Goal: Task Accomplishment & Management: Manage account settings

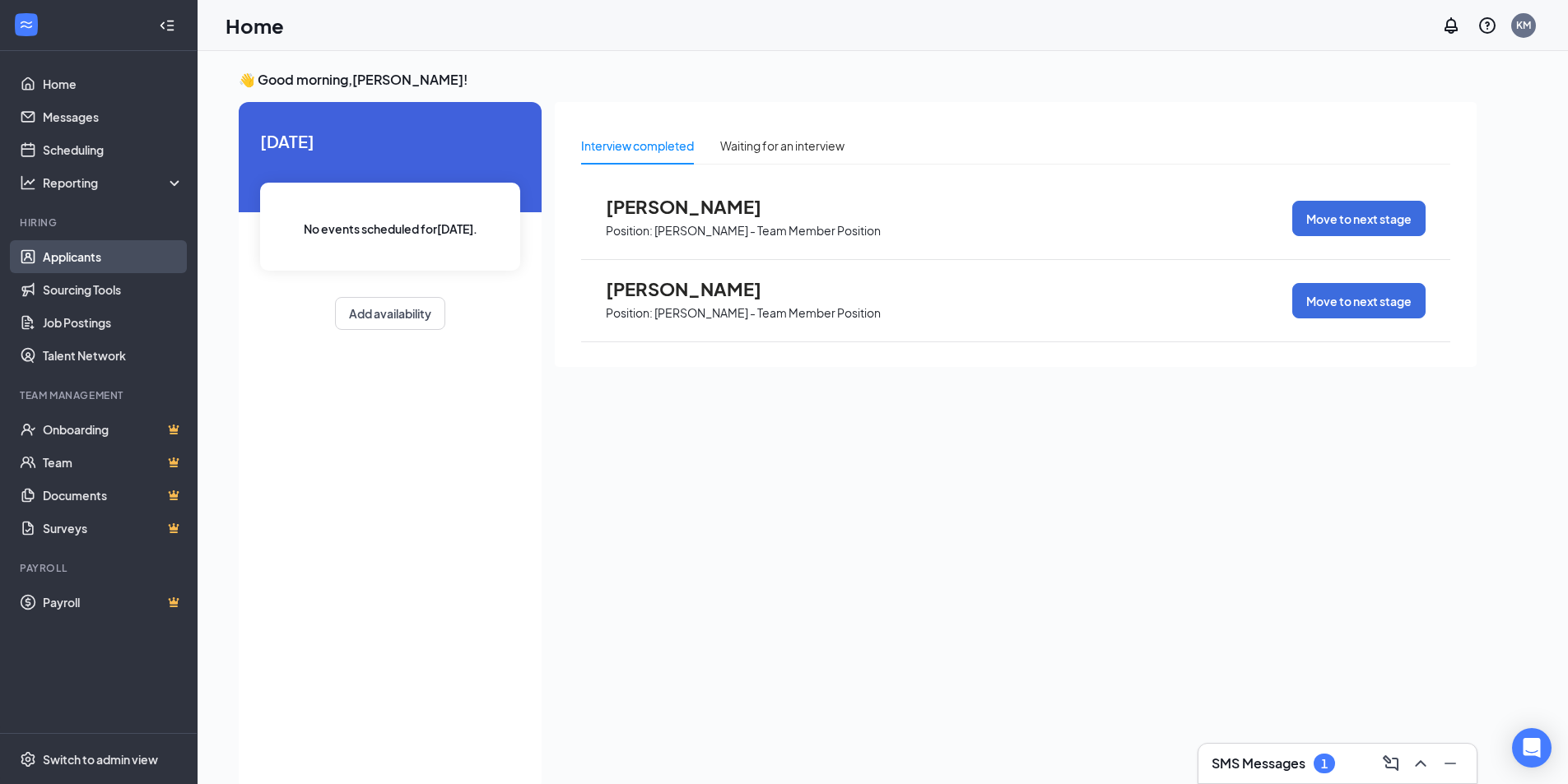
click at [109, 269] on link "Applicants" at bounding box center [113, 256] width 140 height 33
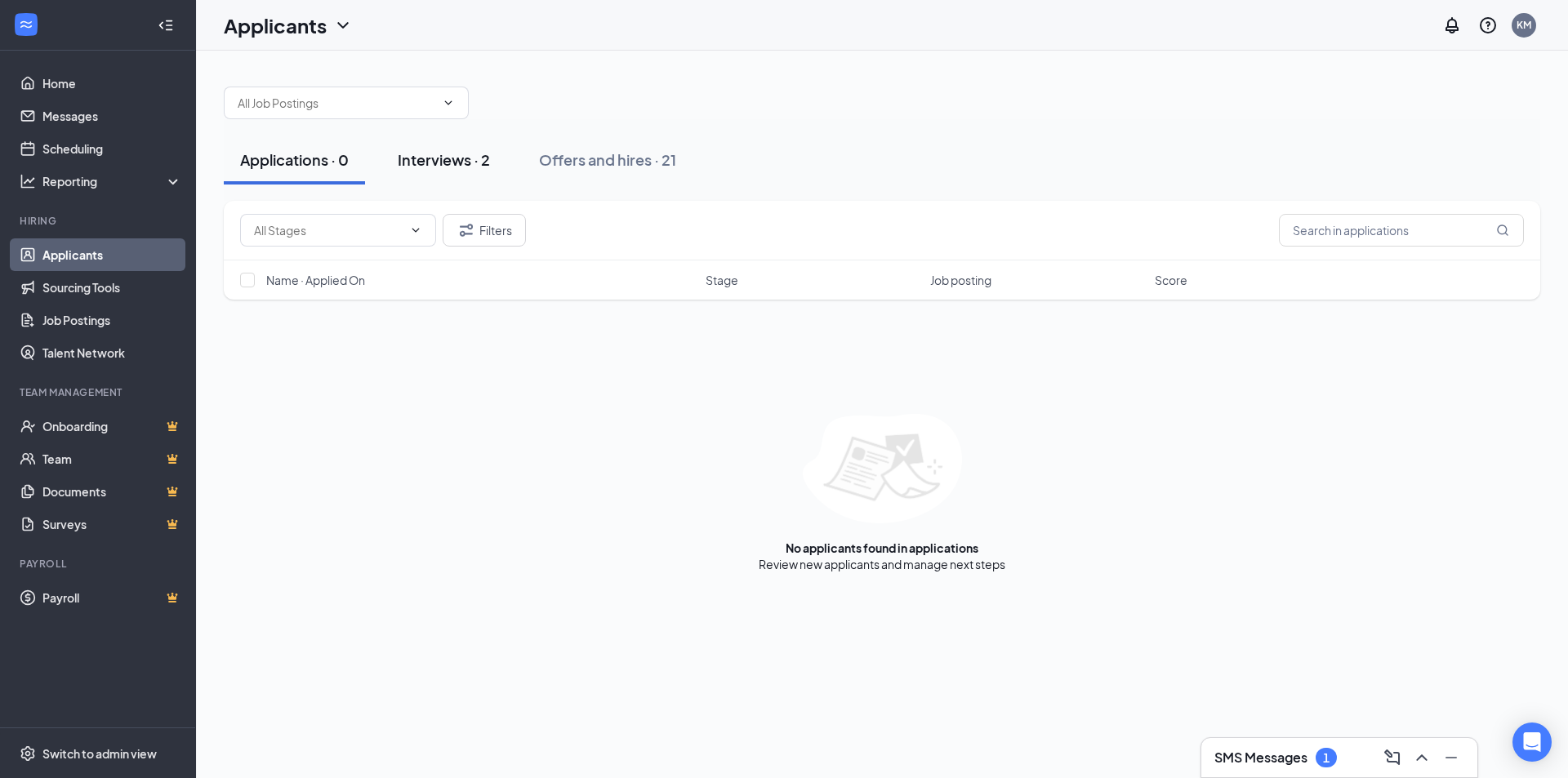
click at [442, 152] on div "Interviews · 2" at bounding box center [443, 160] width 92 height 20
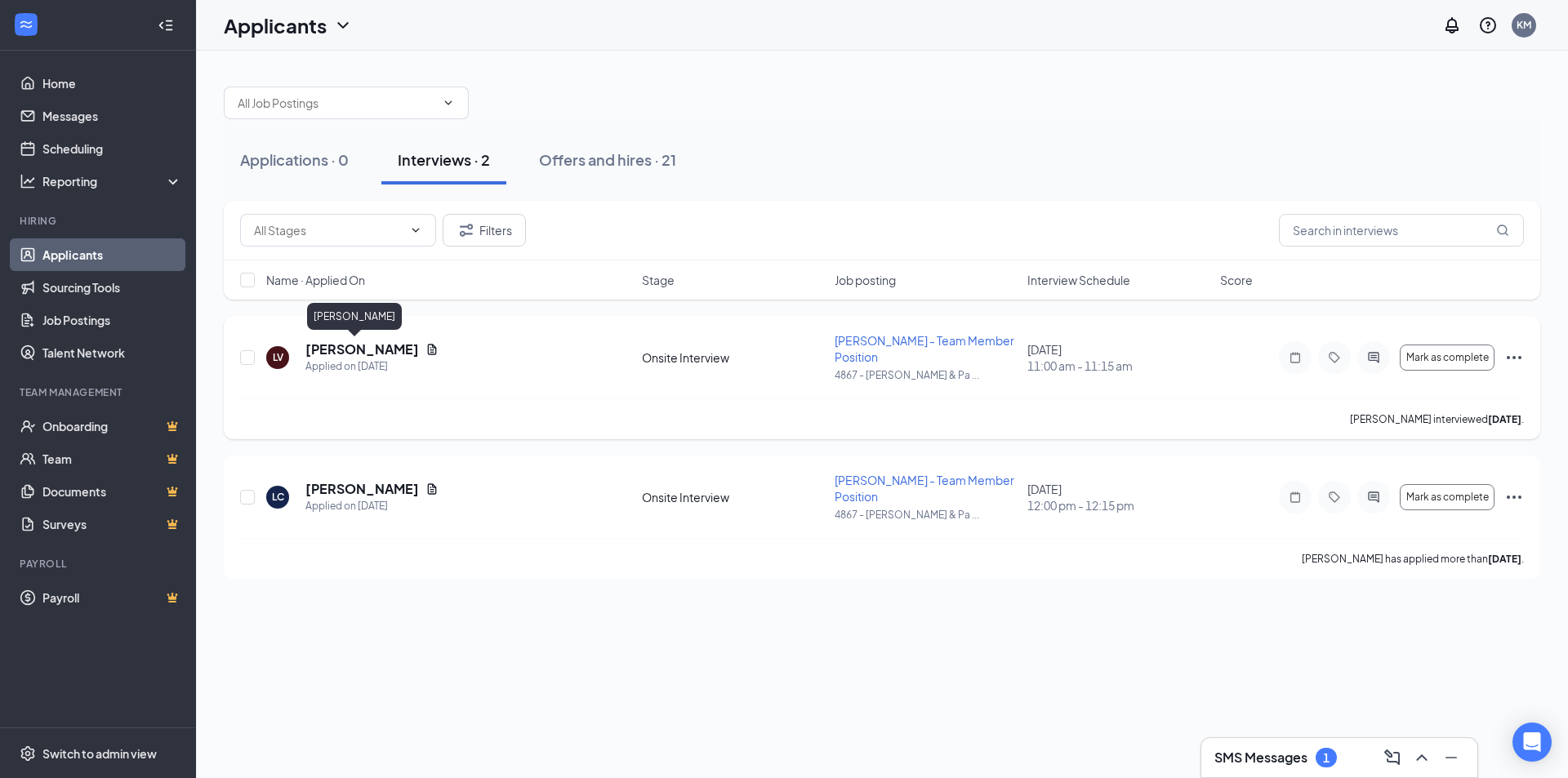
click at [317, 343] on h5 "[PERSON_NAME]" at bounding box center [362, 349] width 113 height 18
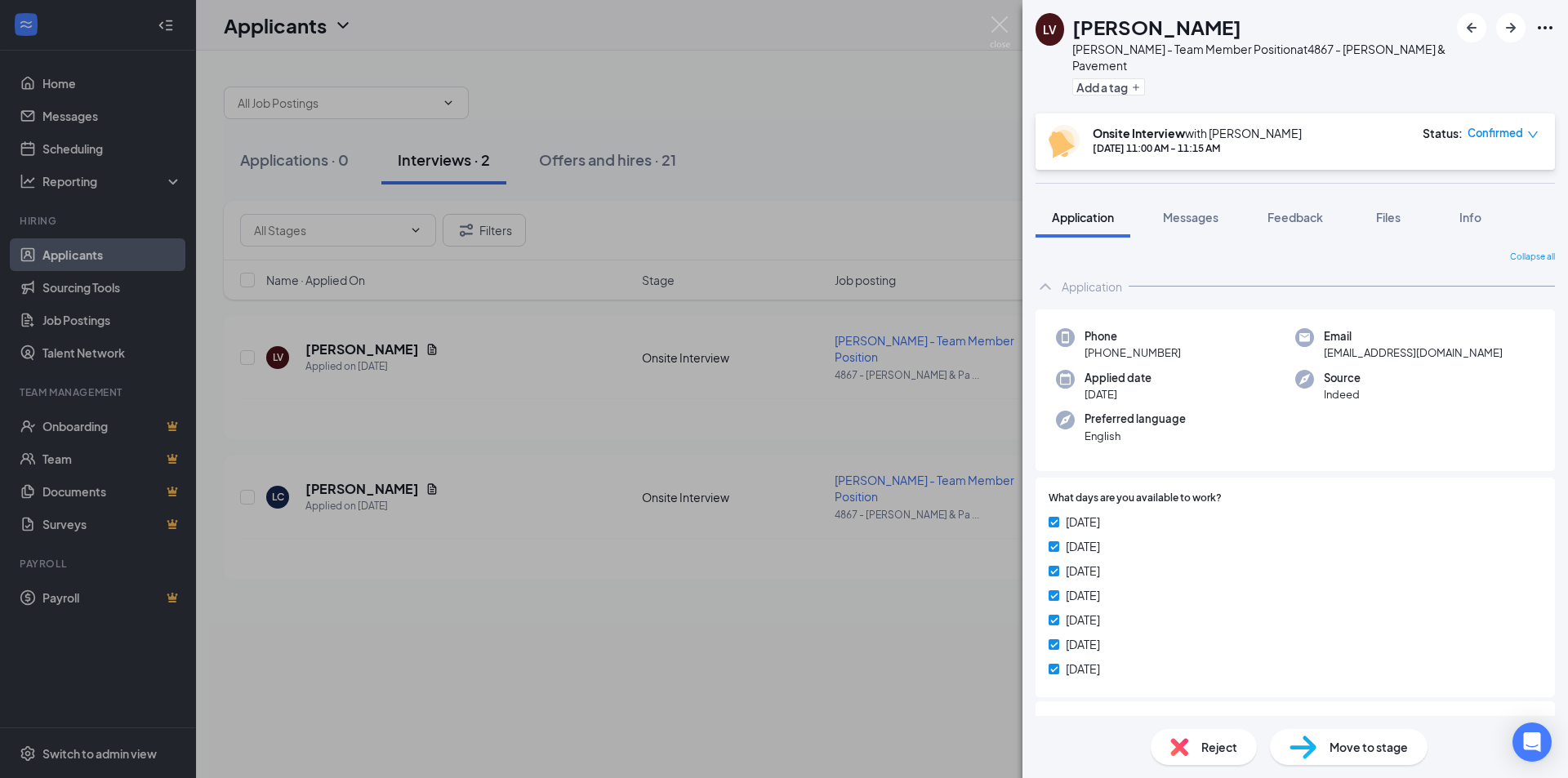
click at [1221, 752] on span "Reject" at bounding box center [1219, 746] width 36 height 18
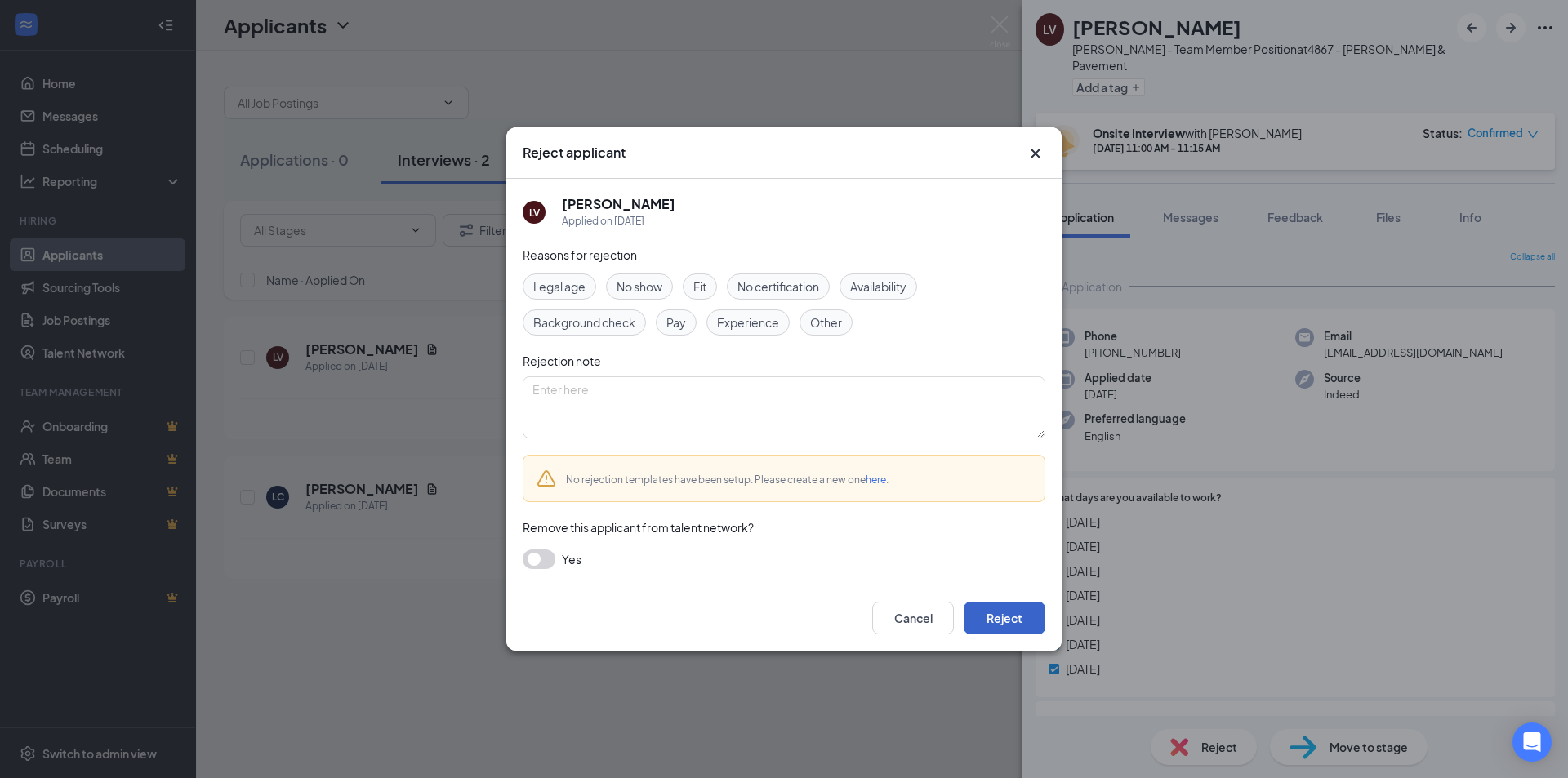
click at [1027, 606] on button "Reject" at bounding box center [1005, 617] width 82 height 32
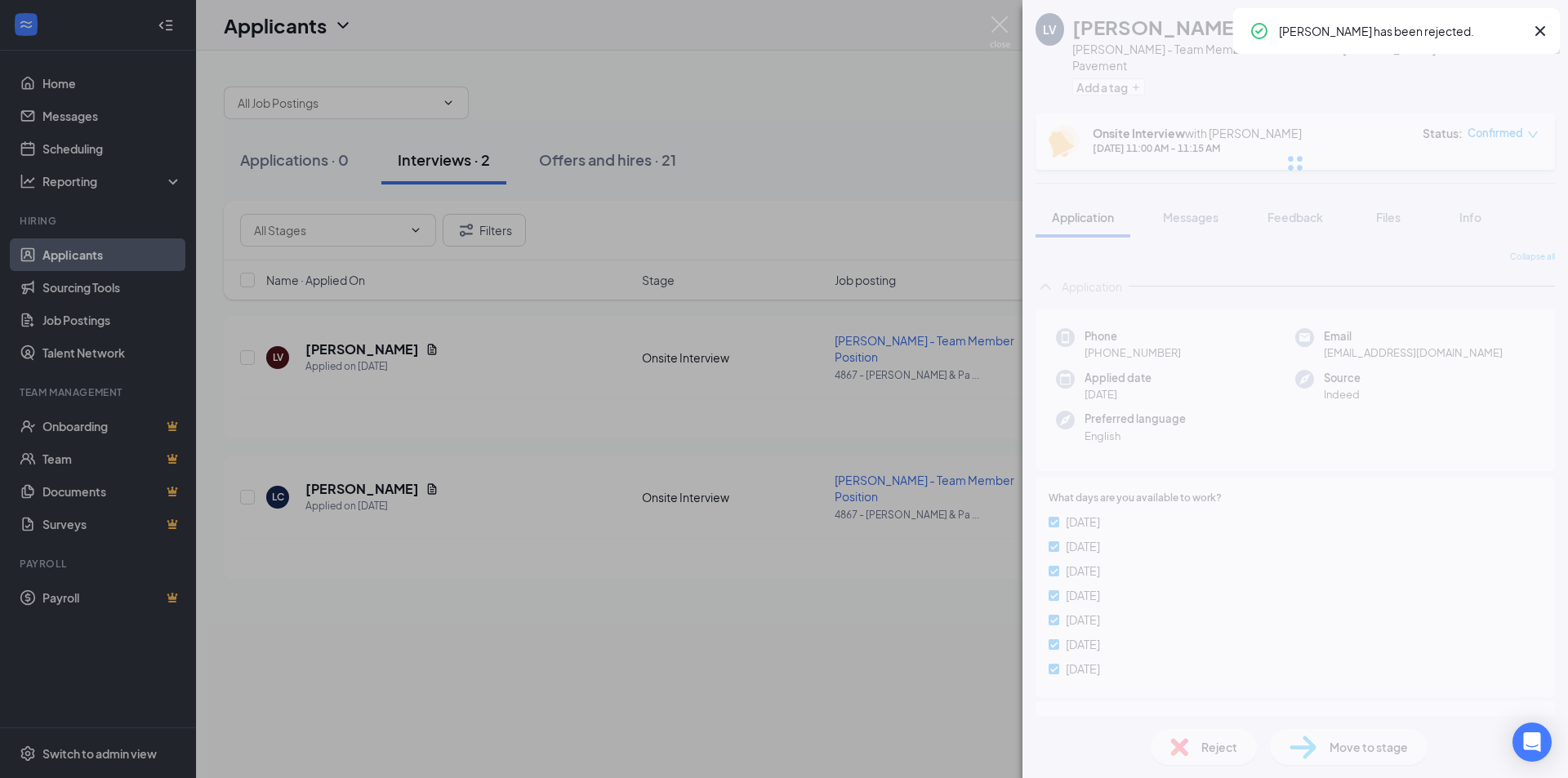
click at [1024, 616] on div "LV [PERSON_NAME] [PERSON_NAME] - Team Member Position at 4867 - [PERSON_NAME] &…" at bounding box center [1295, 389] width 545 height 778
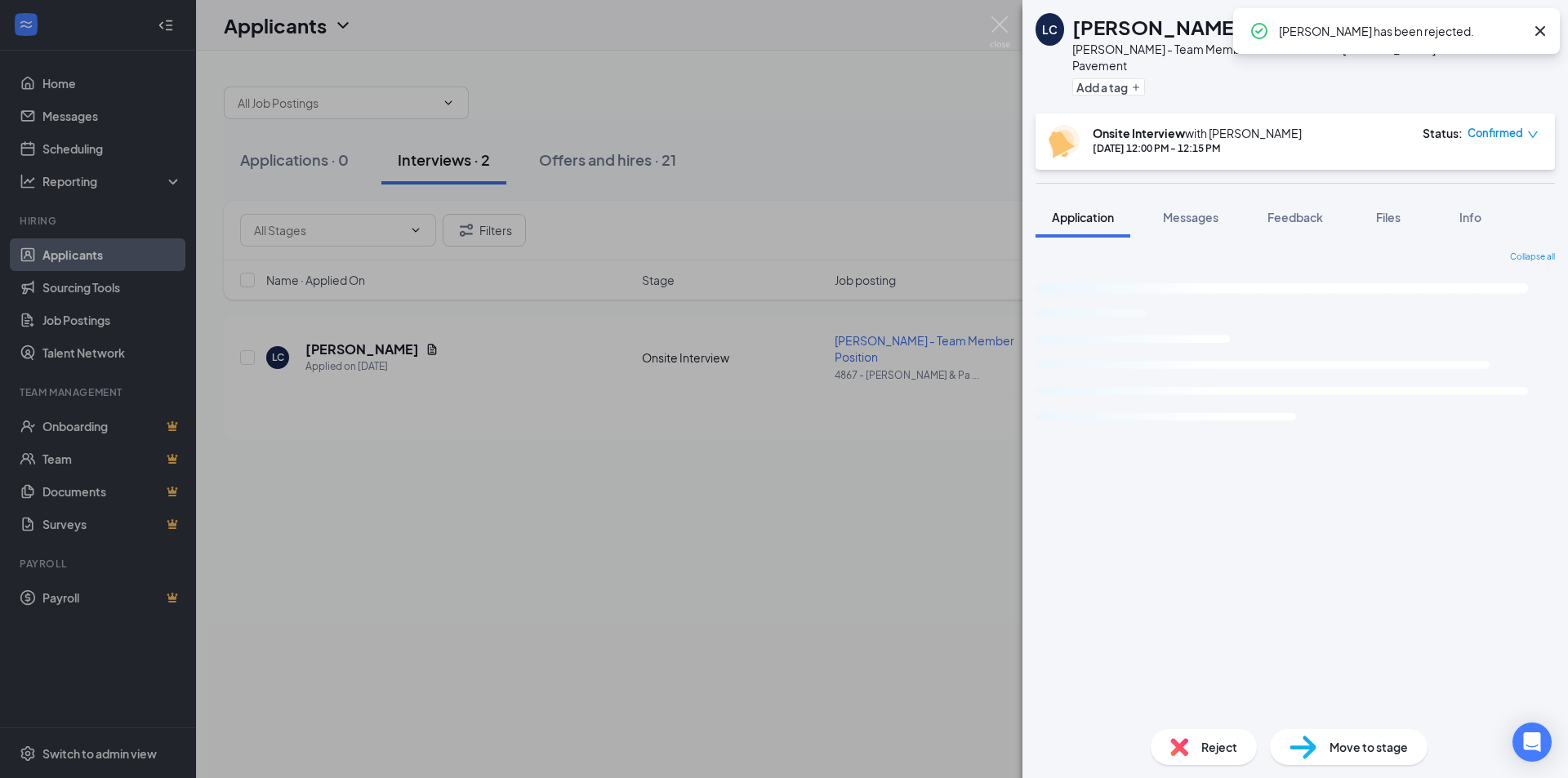
click at [636, 586] on div "LC [PERSON_NAME] [PERSON_NAME] - Team Member Position at 4867 - [PERSON_NAME] &…" at bounding box center [784, 389] width 1568 height 778
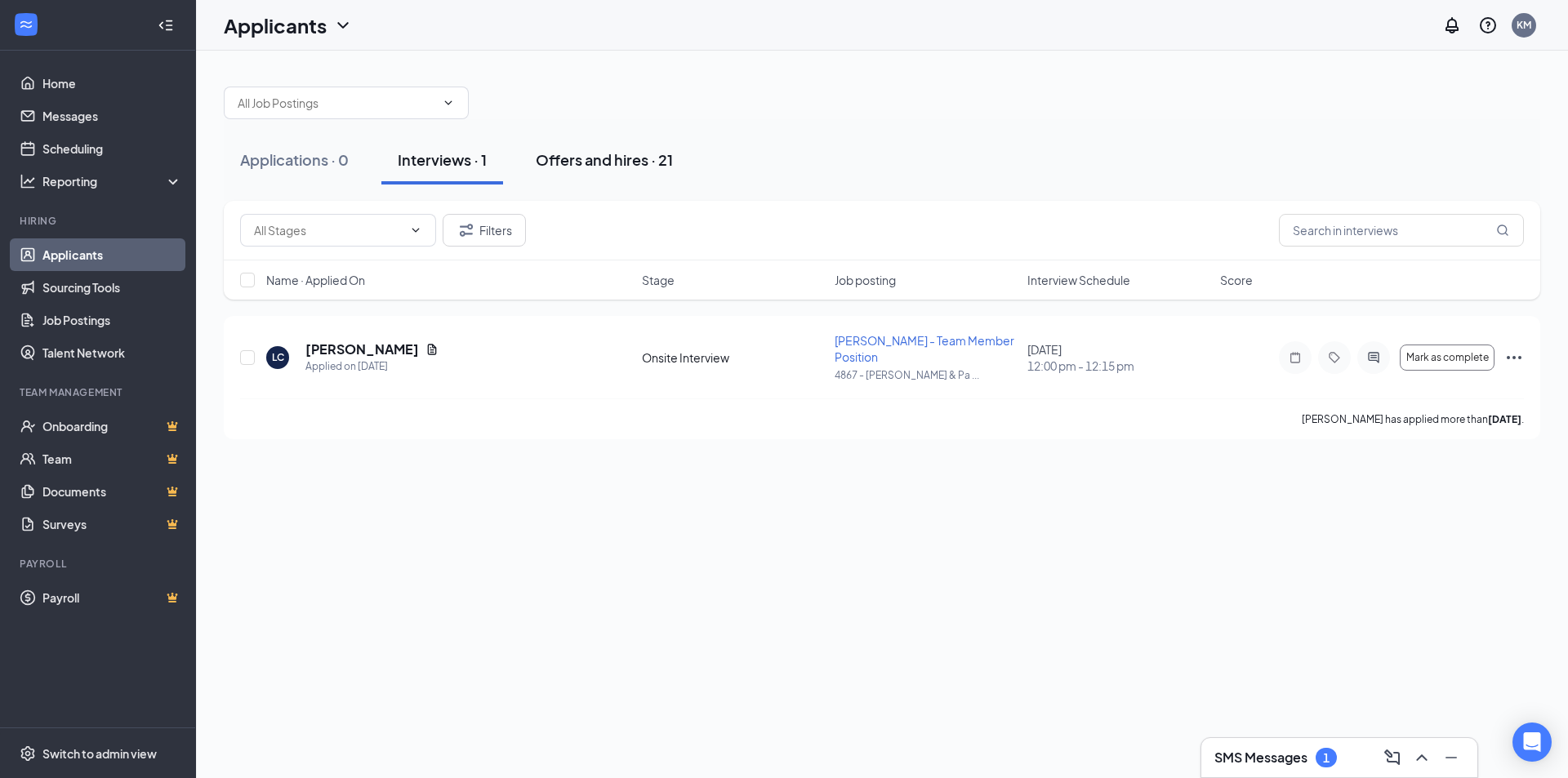
click at [565, 158] on div "Offers and hires · 21" at bounding box center [605, 160] width 137 height 20
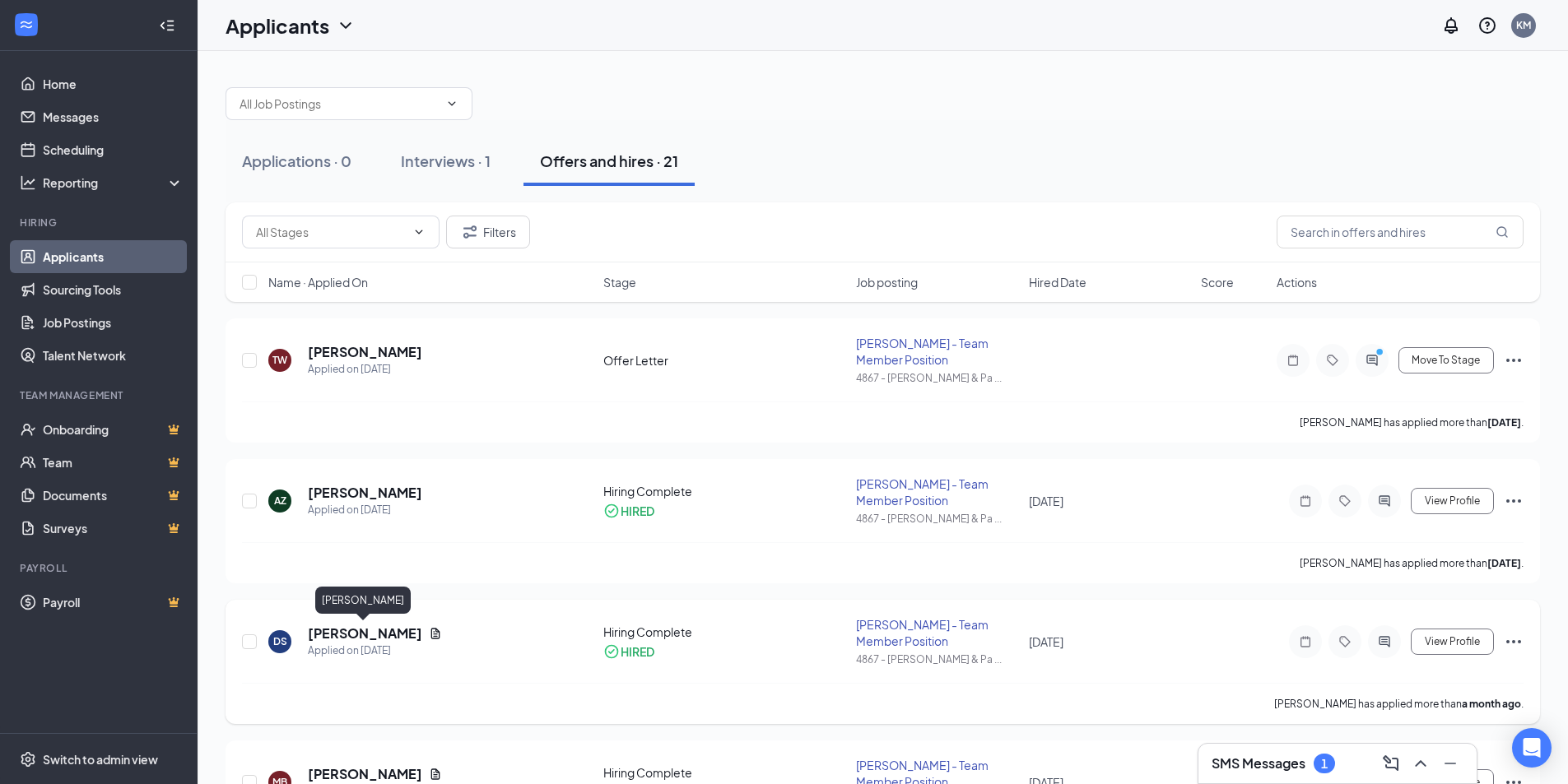
click at [360, 641] on h5 "[PERSON_NAME]" at bounding box center [365, 632] width 114 height 18
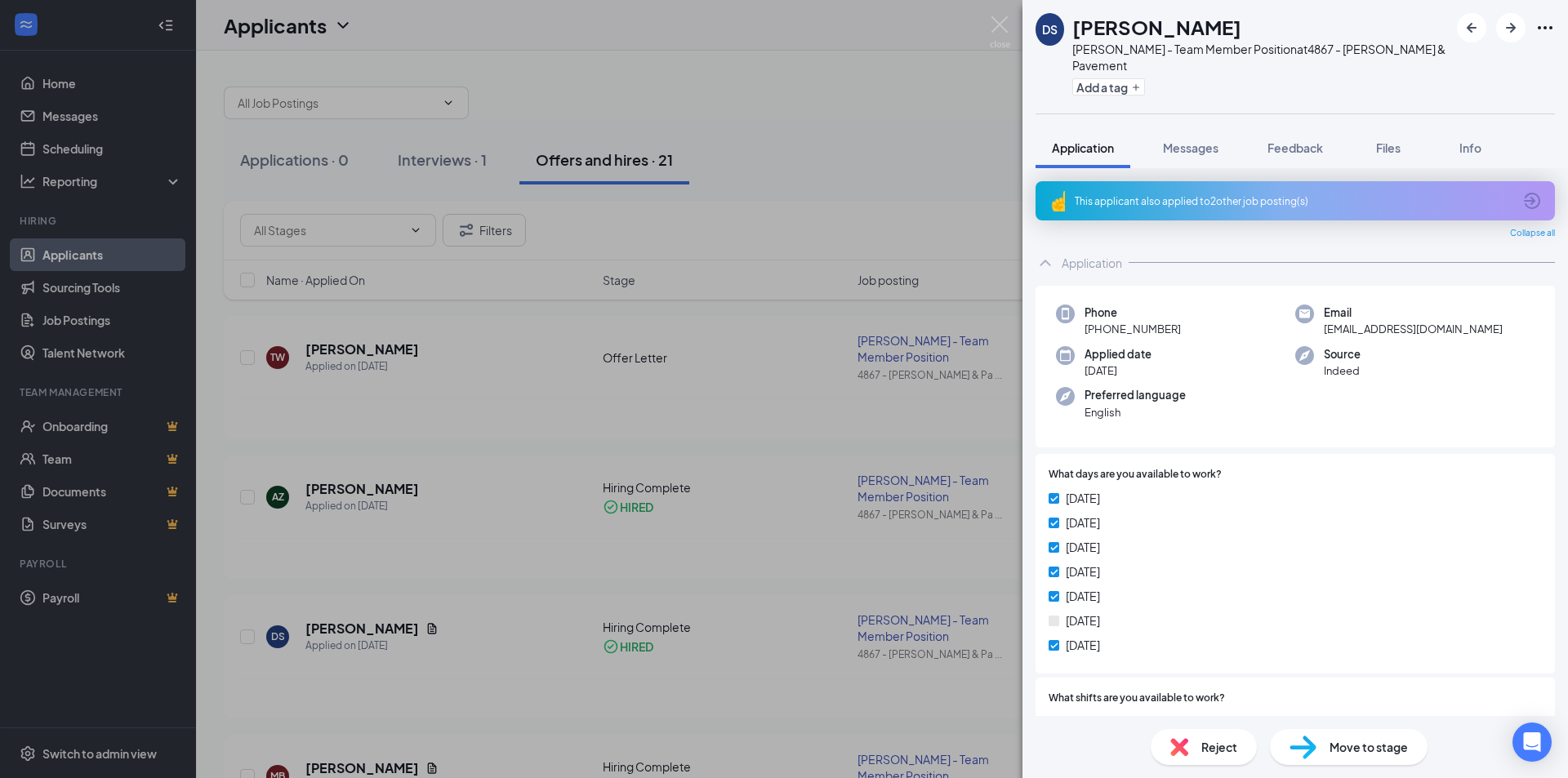
click at [863, 337] on div "DS [PERSON_NAME] - Team Member Position at 4867 - [PERSON_NAME] & Pavement Add …" at bounding box center [784, 389] width 1568 height 778
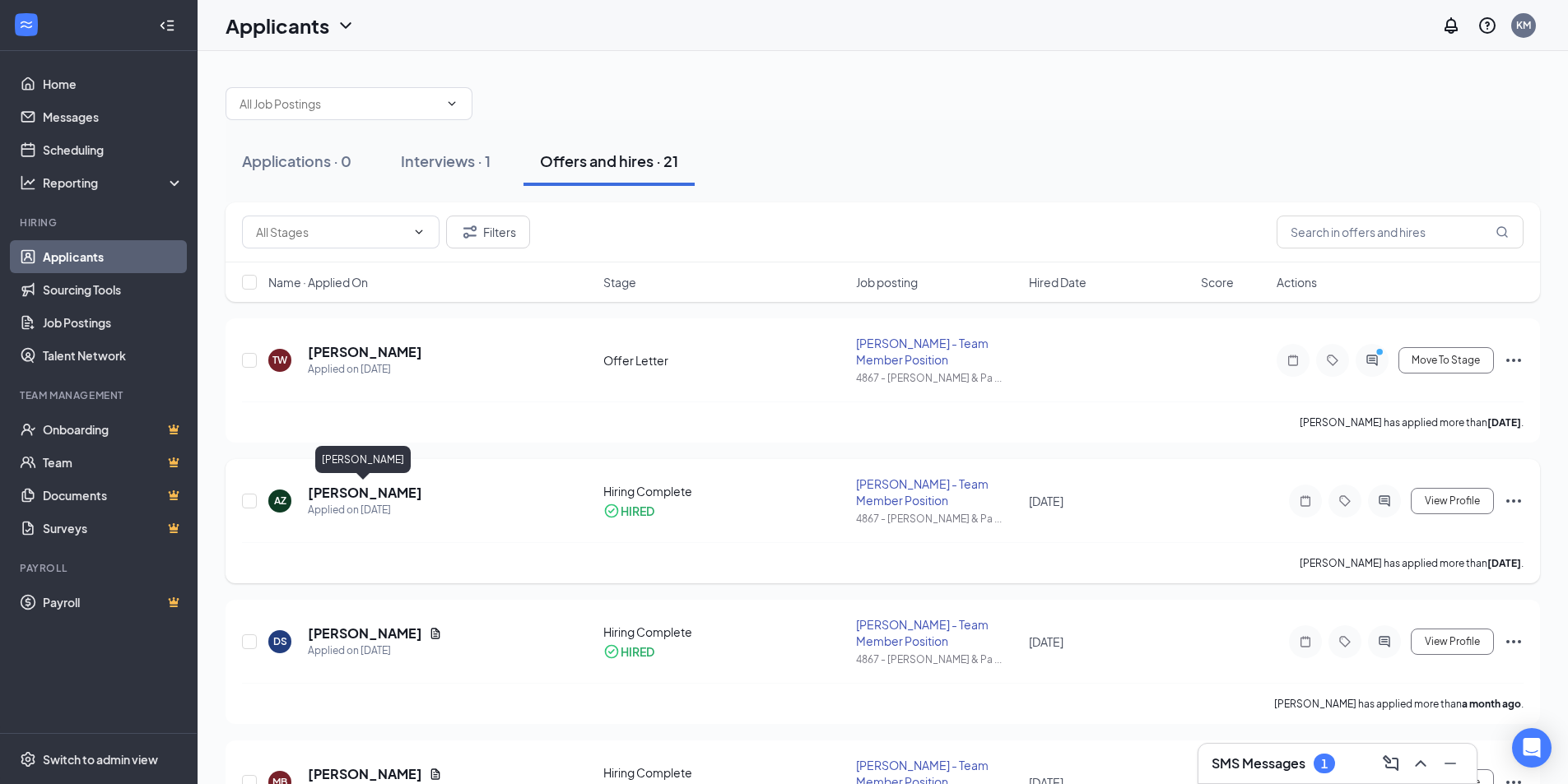
click at [358, 494] on h5 "[PERSON_NAME]" at bounding box center [365, 492] width 114 height 18
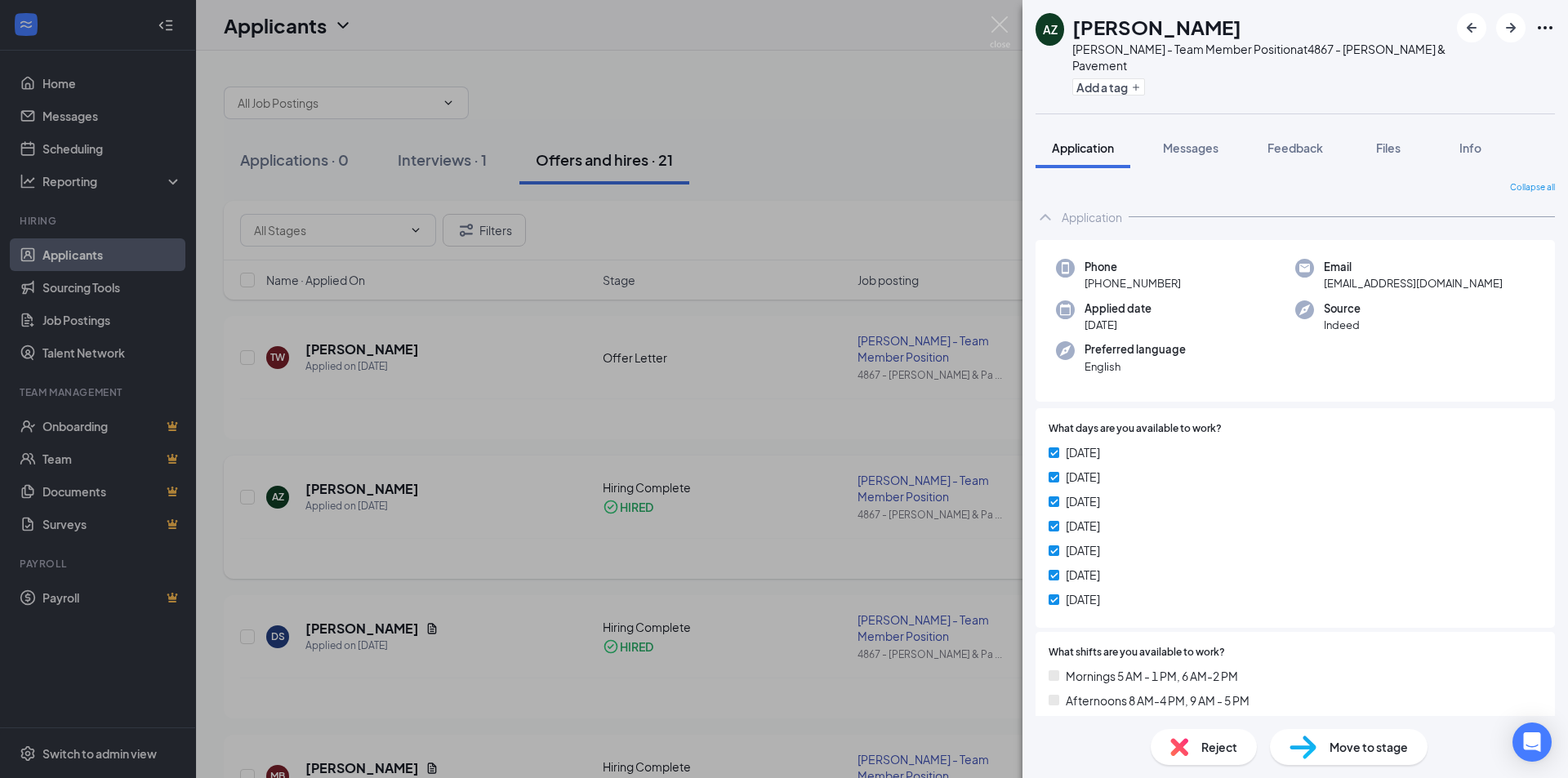
click at [735, 446] on div "AZ [PERSON_NAME] [PERSON_NAME] - Team Member Position at 4867 - [PERSON_NAME] &…" at bounding box center [784, 389] width 1568 height 778
